Goal: Find specific page/section: Find specific page/section

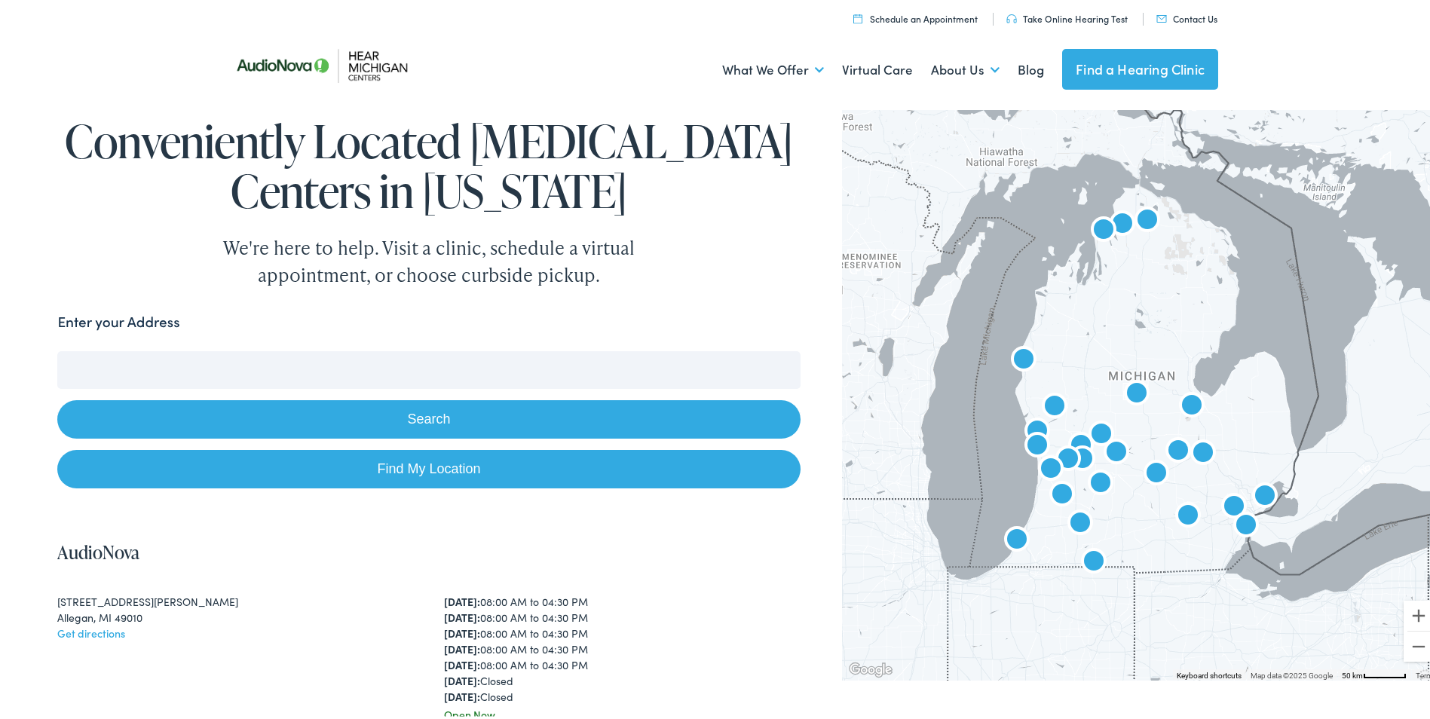
click at [359, 418] on button "Search" at bounding box center [428, 416] width 743 height 38
click at [133, 357] on input "Enter your Address" at bounding box center [428, 367] width 743 height 38
click at [286, 368] on input "Enter your Address" at bounding box center [428, 367] width 743 height 38
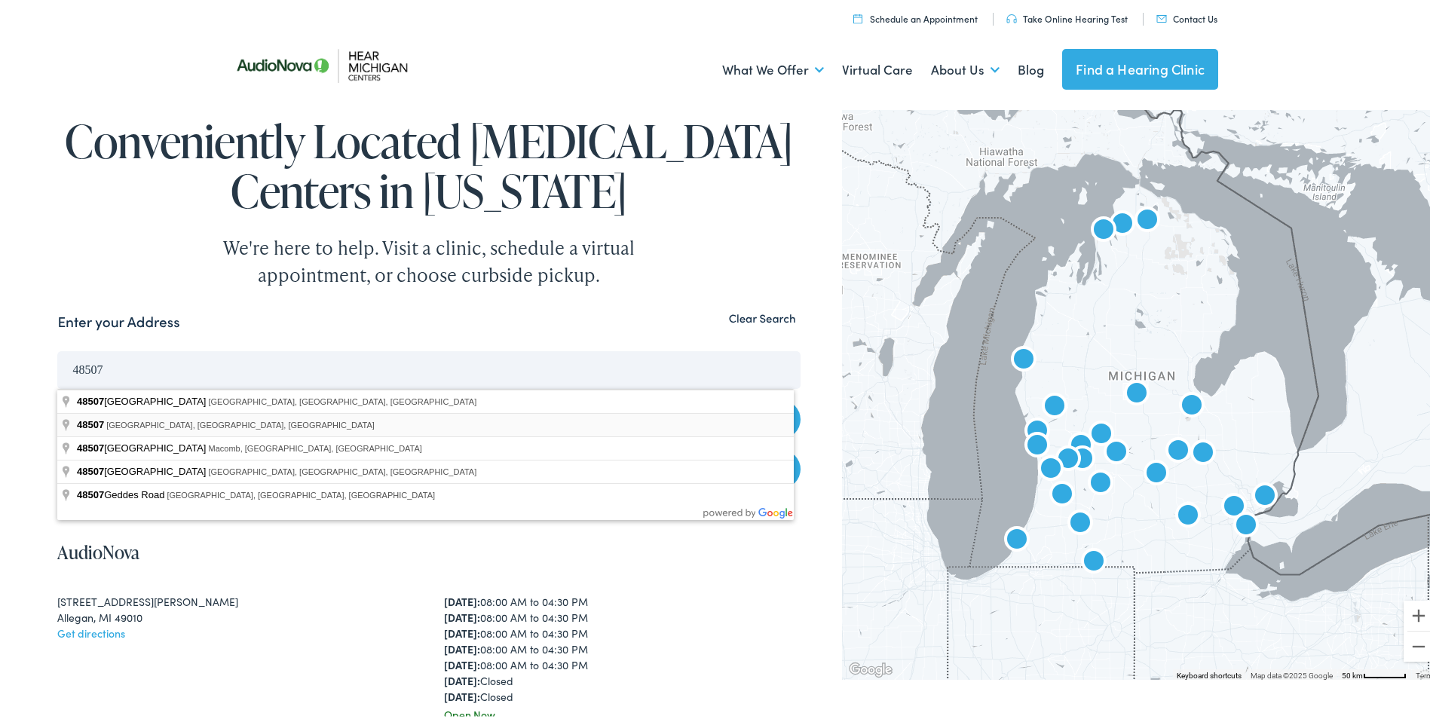
type input "Flint, MI 48507, USA"
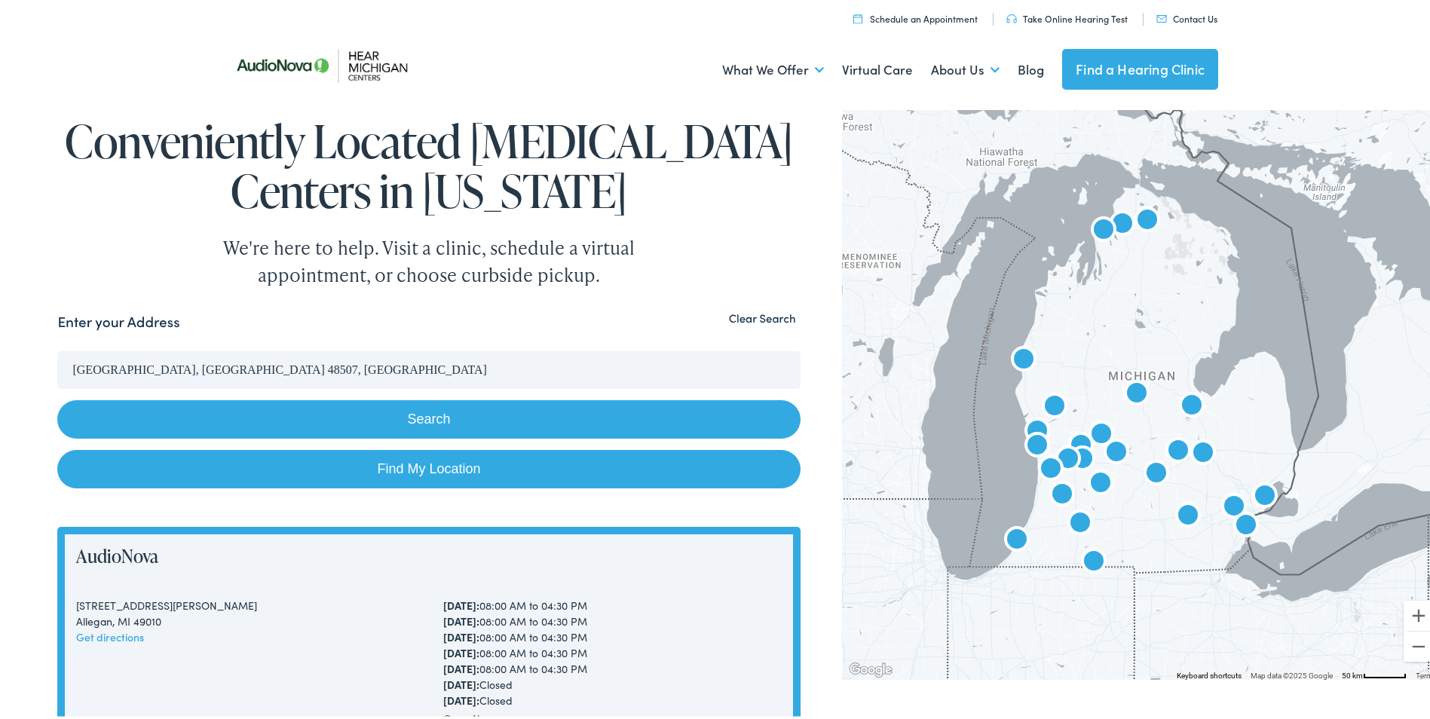
click at [486, 418] on button "Search" at bounding box center [428, 416] width 743 height 38
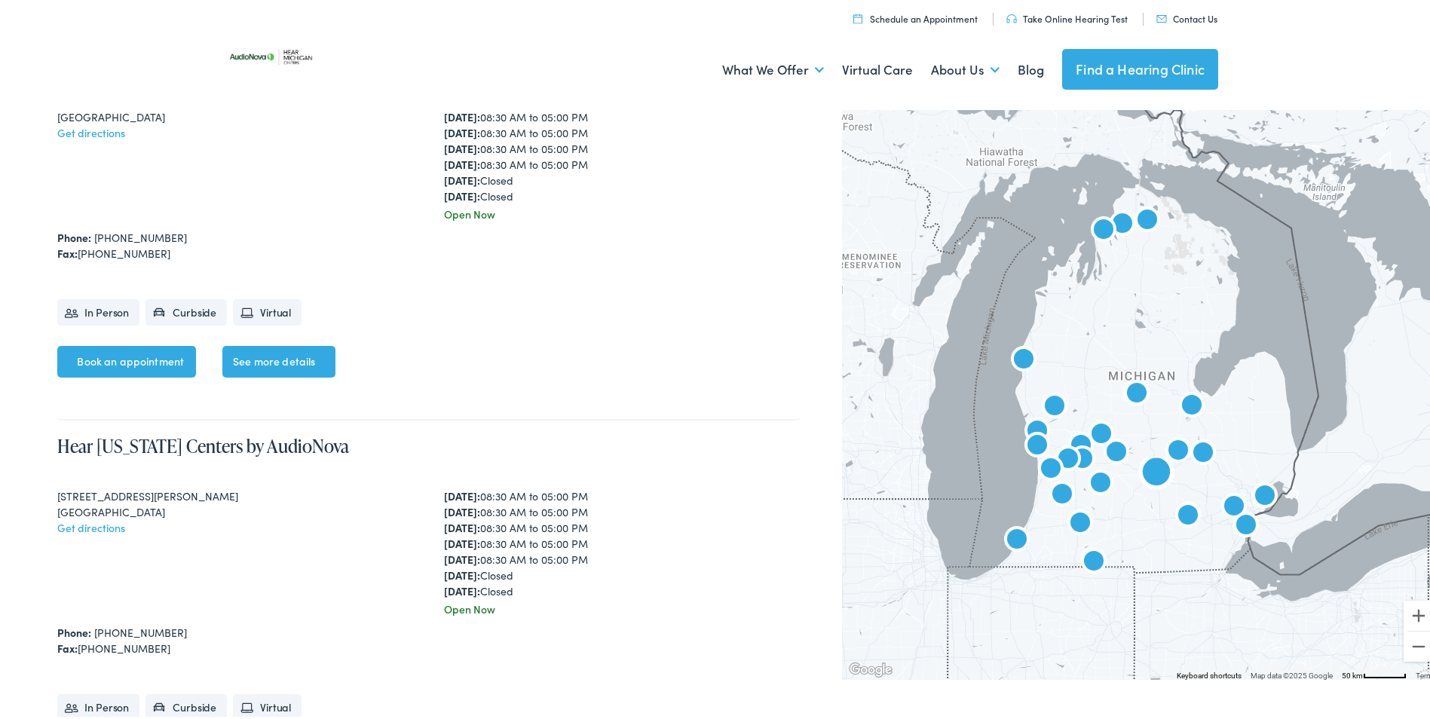
scroll to position [1432, 0]
